Goal: Task Accomplishment & Management: Manage account settings

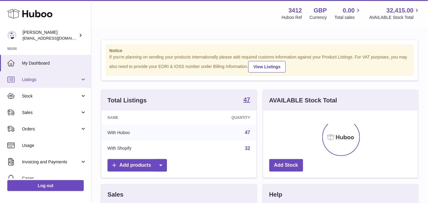
scroll to position [95, 155]
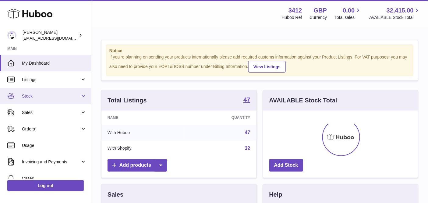
click at [59, 90] on link "Stock" at bounding box center [45, 96] width 91 height 16
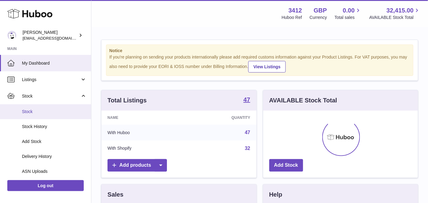
click at [57, 108] on link "Stock" at bounding box center [45, 111] width 91 height 15
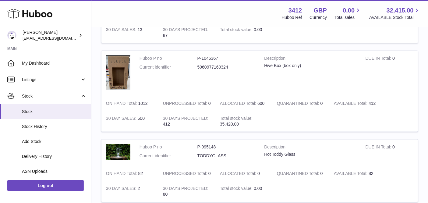
scroll to position [226, 0]
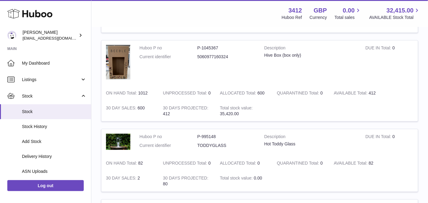
drag, startPoint x: 377, startPoint y: 92, endPoint x: 165, endPoint y: 63, distance: 213.8
click at [135, 47] on tr "Huboo P no P-1045367 Current identifier 5060977160324 Description Hive Box (box…" at bounding box center [259, 80] width 317 height 81
click at [190, 71] on td "Huboo P no P-1045367 Current identifier 5060977160324" at bounding box center [197, 63] width 125 height 45
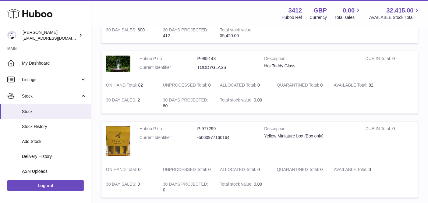
scroll to position [338, 0]
